Goal: Task Accomplishment & Management: Manage account settings

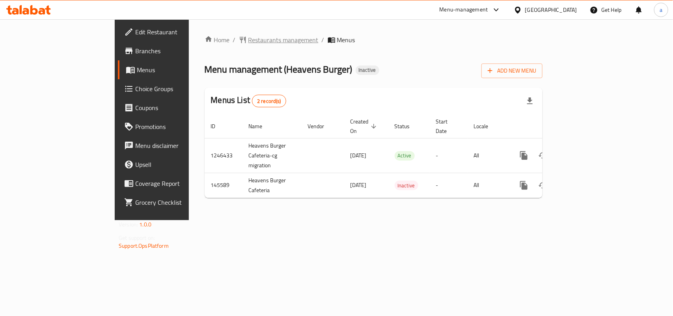
click at [248, 38] on span "Restaurants management" at bounding box center [283, 39] width 70 height 9
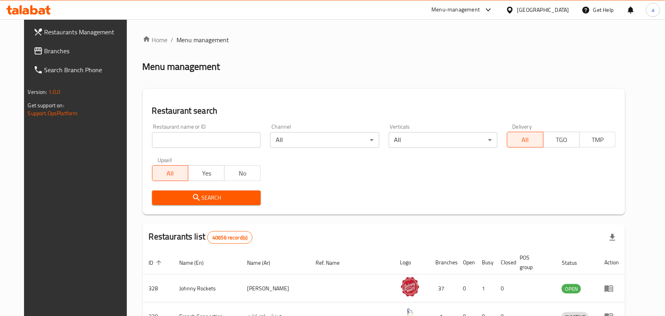
click at [181, 139] on input "search" at bounding box center [206, 140] width 109 height 16
paste input "612736"
type input "612736"
click button "Search" at bounding box center [206, 197] width 109 height 15
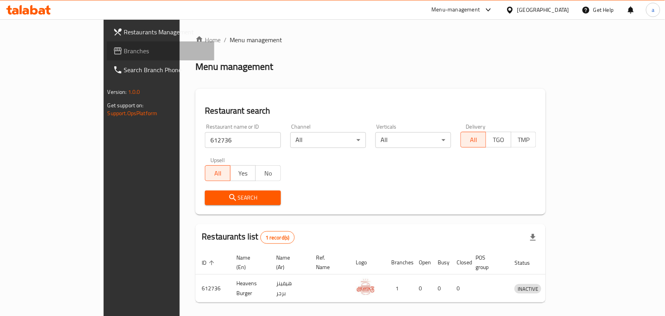
click at [124, 50] on span "Branches" at bounding box center [166, 50] width 84 height 9
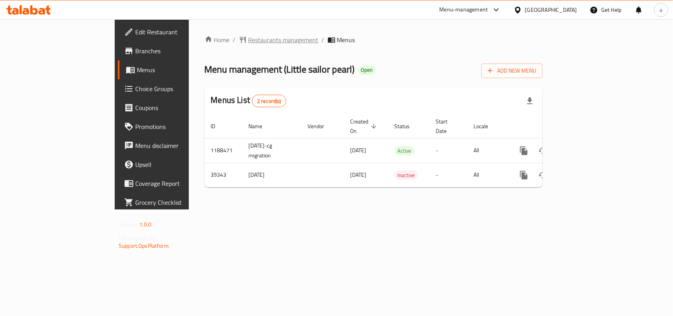
click at [248, 44] on span "Restaurants management" at bounding box center [283, 39] width 70 height 9
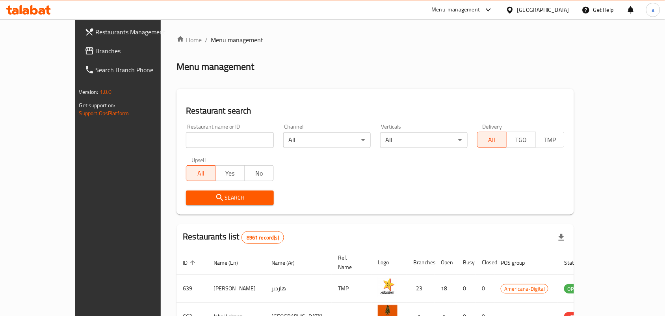
click at [96, 52] on span "Branches" at bounding box center [138, 50] width 84 height 9
